Goal: Information Seeking & Learning: Learn about a topic

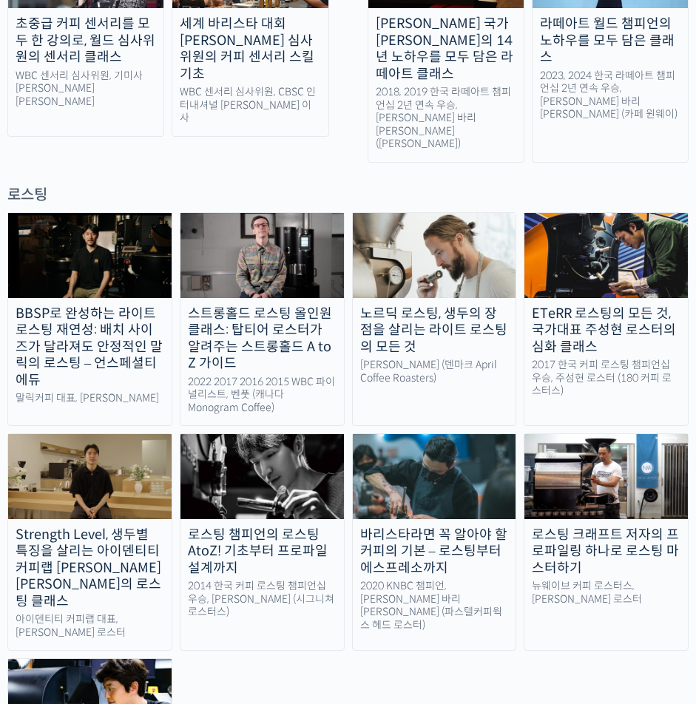
scroll to position [1257, 0]
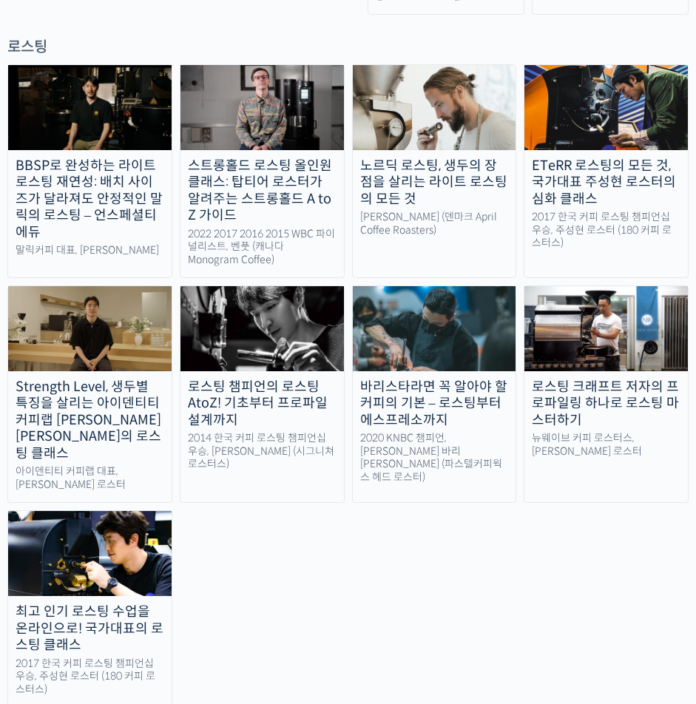
click at [446, 378] on div "바리스타라면 꼭 알아야 할 커피의 기본 – 로스팅부터 에스프레소까지" at bounding box center [434, 403] width 163 height 50
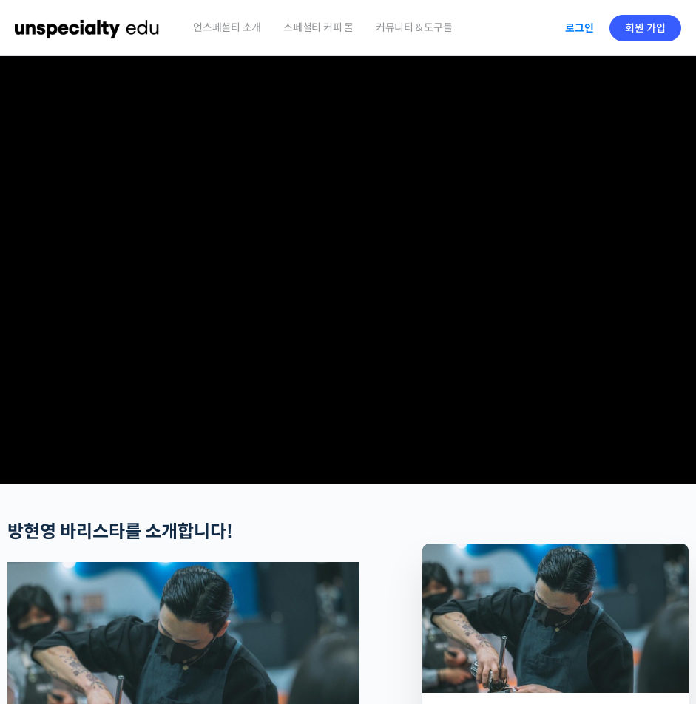
click at [565, 29] on link "로그인" at bounding box center [579, 28] width 47 height 34
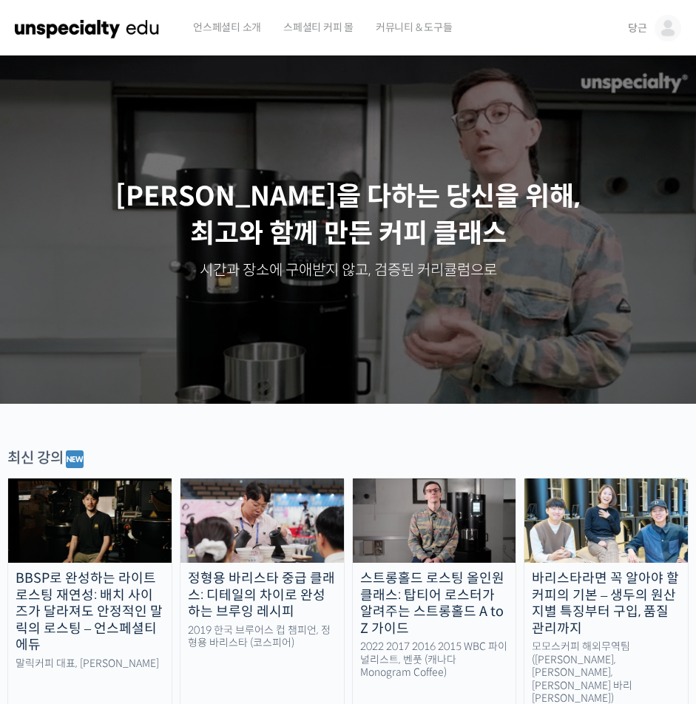
click at [636, 27] on span "당근" at bounding box center [637, 27] width 19 height 13
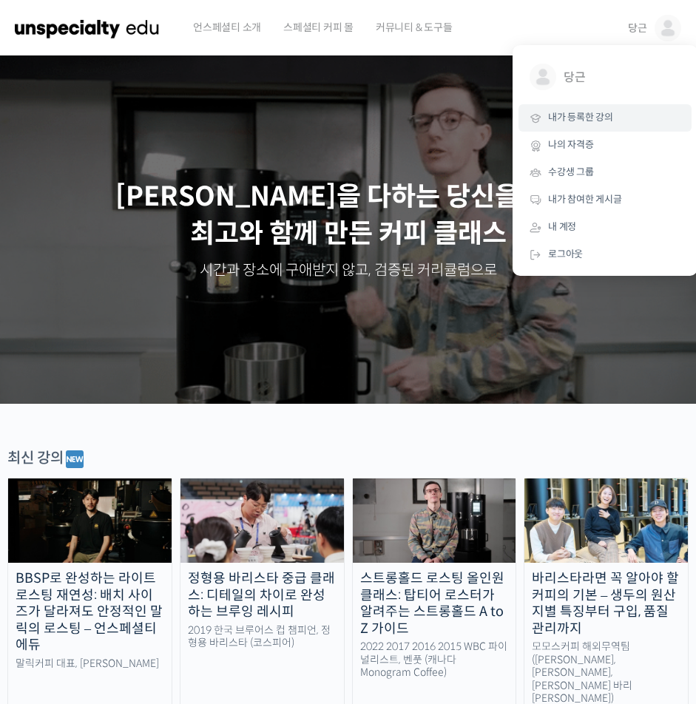
click at [589, 126] on link "내가 등록한 강의" at bounding box center [604, 117] width 173 height 27
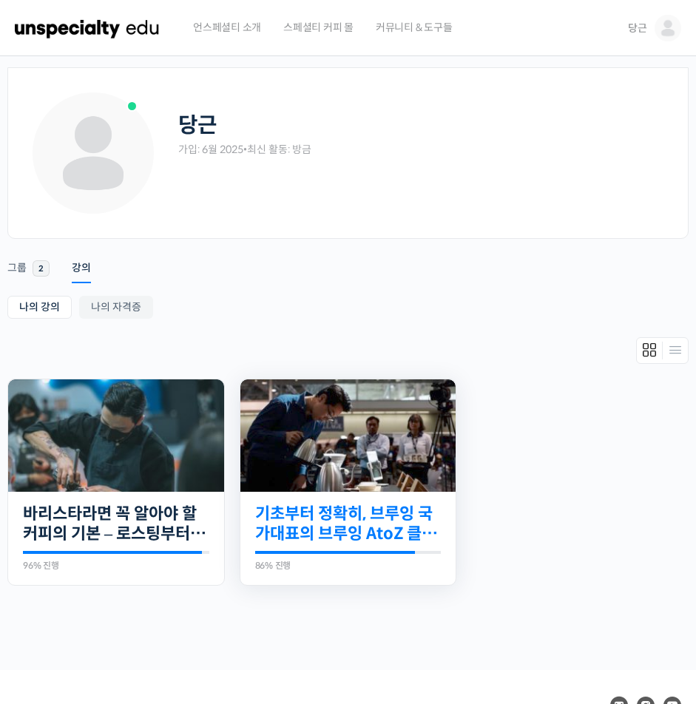
click at [317, 510] on link "기초부터 정확히, 브루잉 국가대표의 브루잉 AtoZ 클래스" at bounding box center [348, 523] width 186 height 41
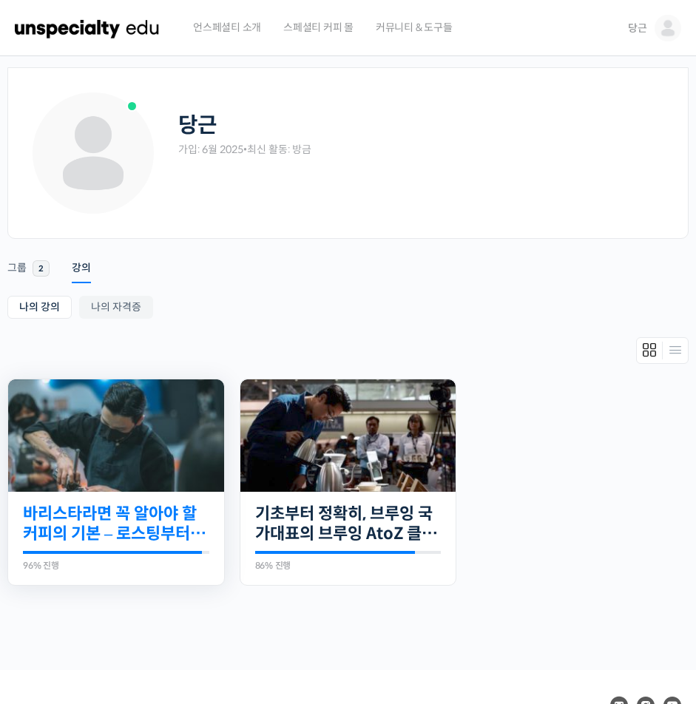
click at [106, 529] on link "바리스타라면 꼭 알아야 할 커피의 기본 – 로스팅부터 에스프레소까지" at bounding box center [116, 523] width 186 height 41
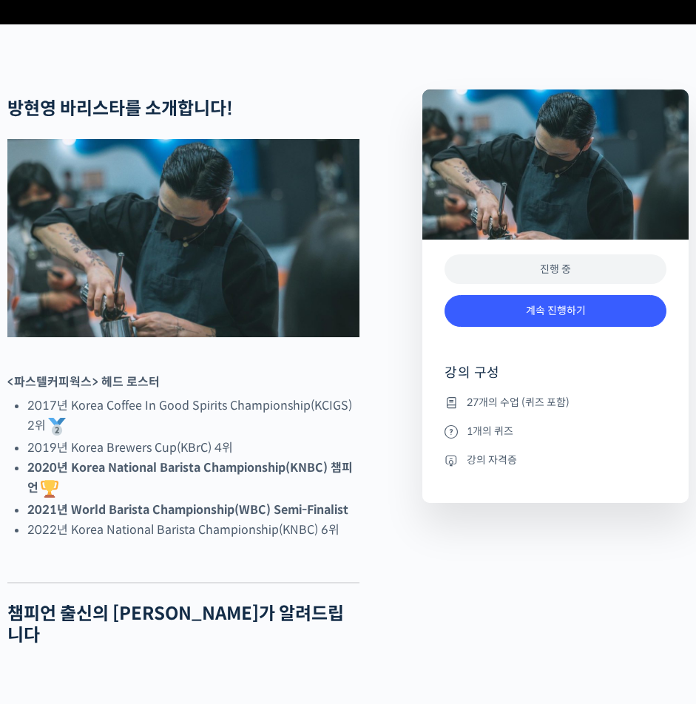
scroll to position [591, 0]
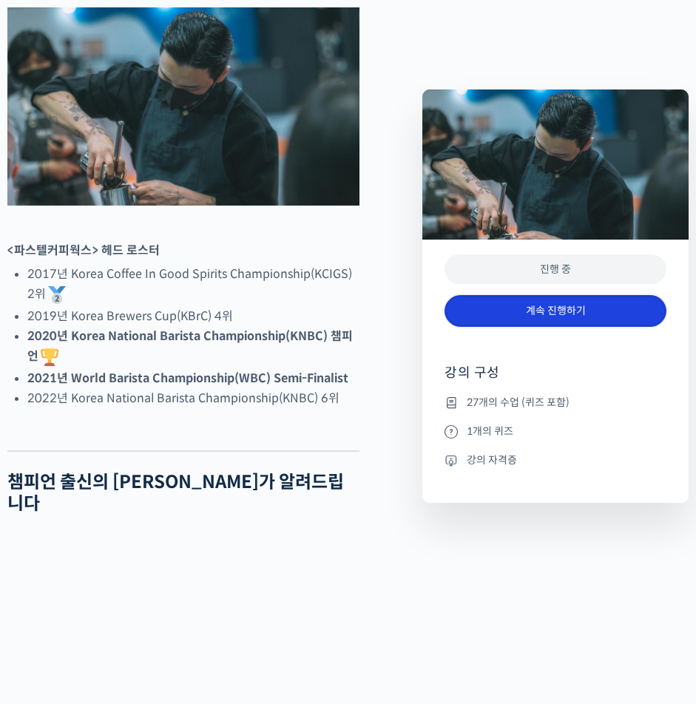
click at [573, 315] on link "계속 진행하기" at bounding box center [555, 311] width 222 height 32
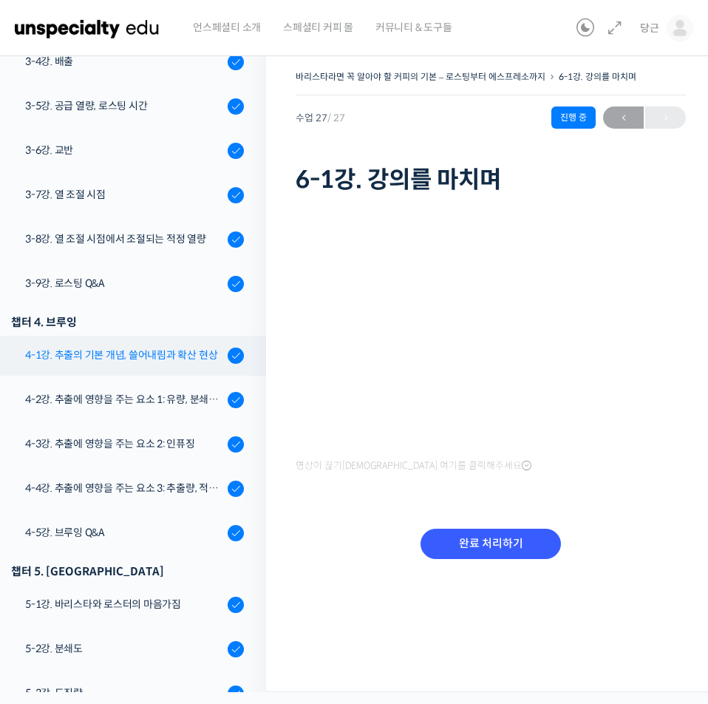
scroll to position [625, 0]
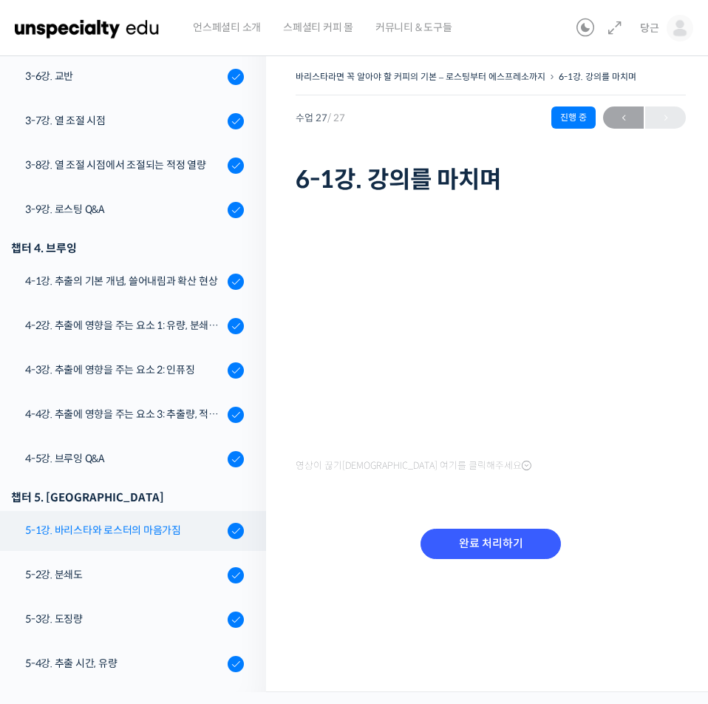
click at [179, 528] on div "5-1강. 바리스타와 로스터의 마음가짐" at bounding box center [124, 530] width 198 height 16
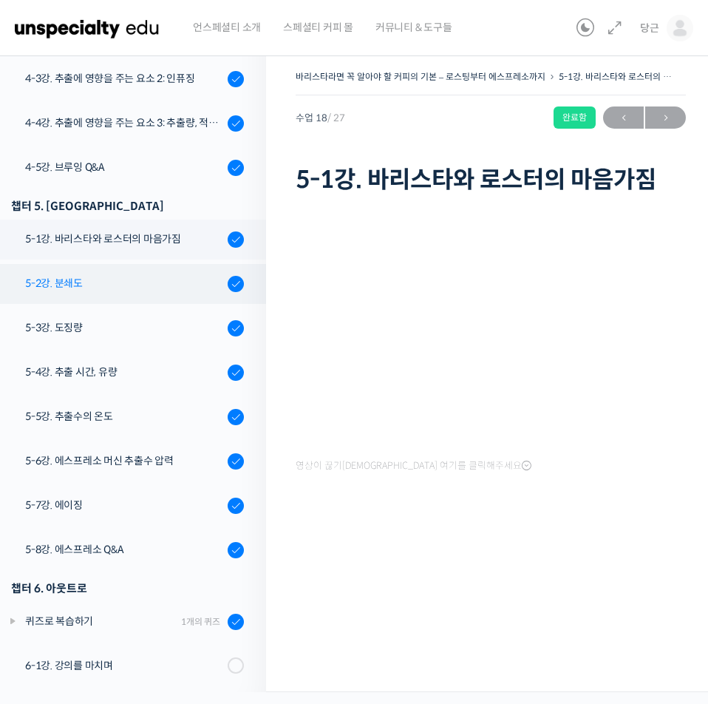
scroll to position [920, 0]
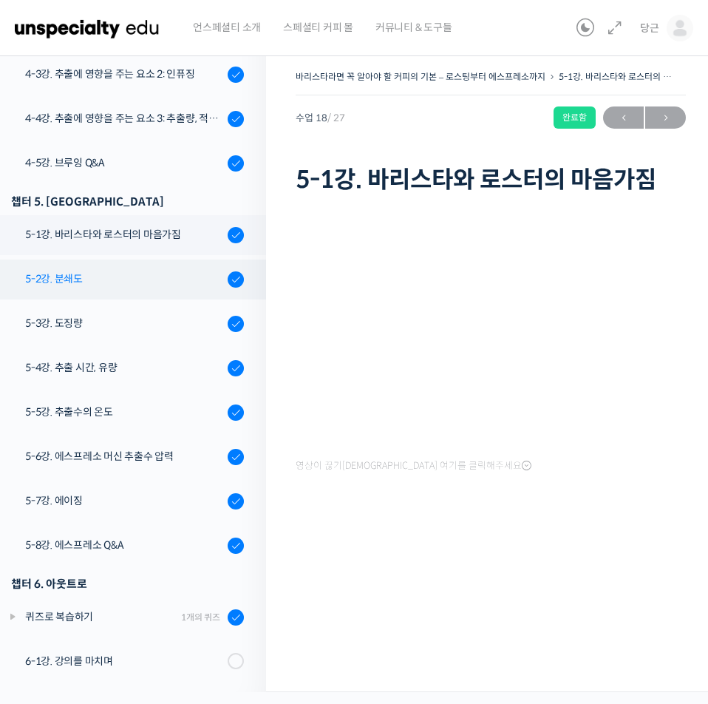
click at [142, 279] on div "5-2강. 분쇄도" at bounding box center [124, 279] width 198 height 16
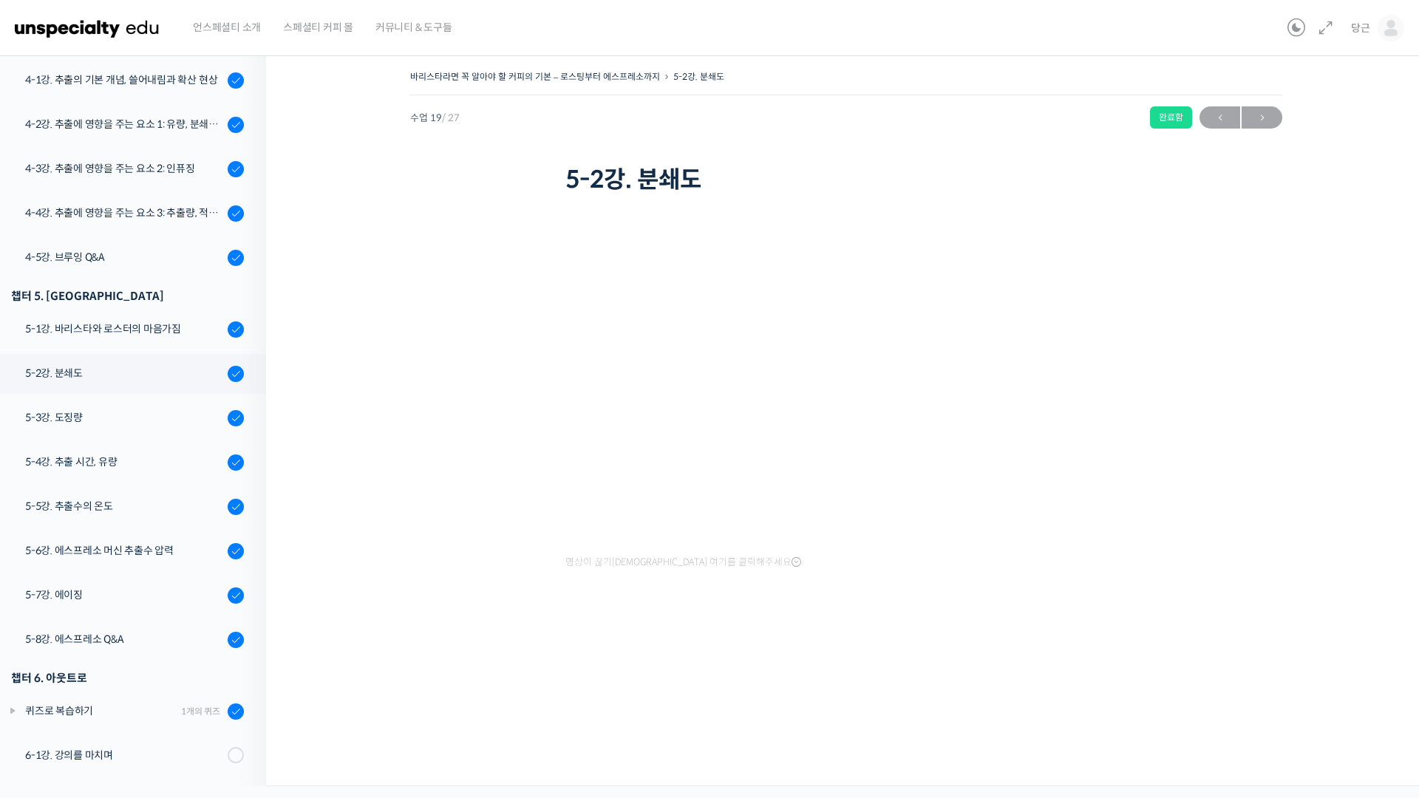
scroll to position [826, 0]
